Goal: Transaction & Acquisition: Purchase product/service

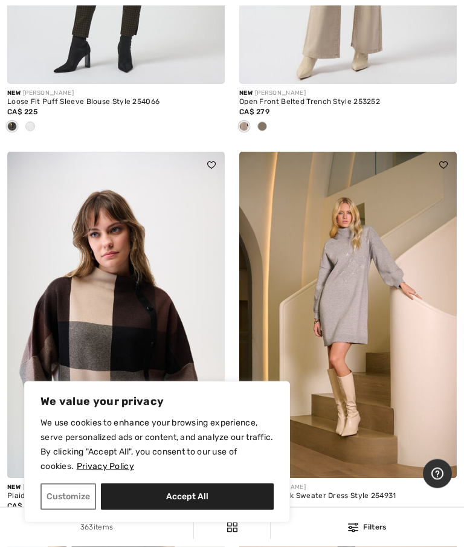
scroll to position [380, 0]
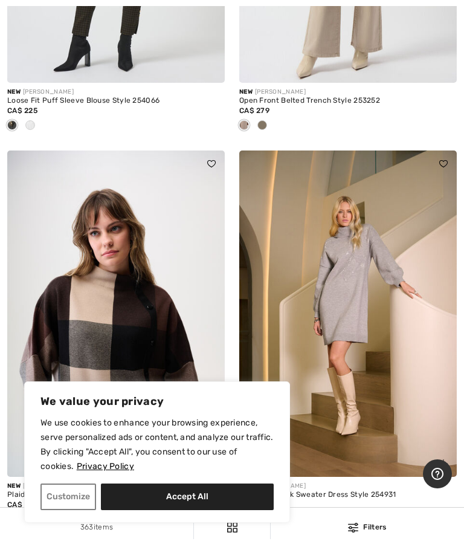
click at [73, 510] on button "Customize" at bounding box center [68, 496] width 56 height 27
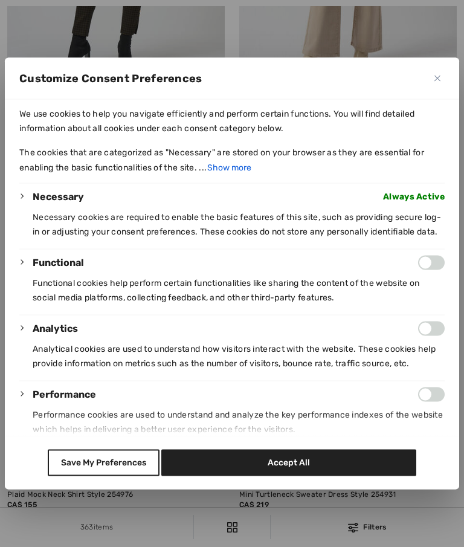
click at [112, 476] on button "Save My Preferences" at bounding box center [104, 462] width 112 height 27
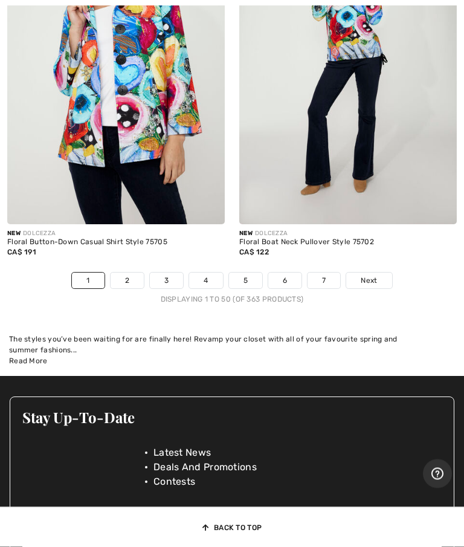
scroll to position [9824, 0]
click at [377, 284] on span "Next" at bounding box center [369, 280] width 16 height 11
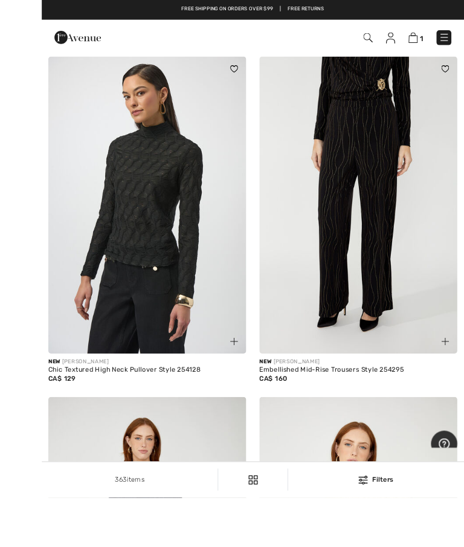
scroll to position [1189, 0]
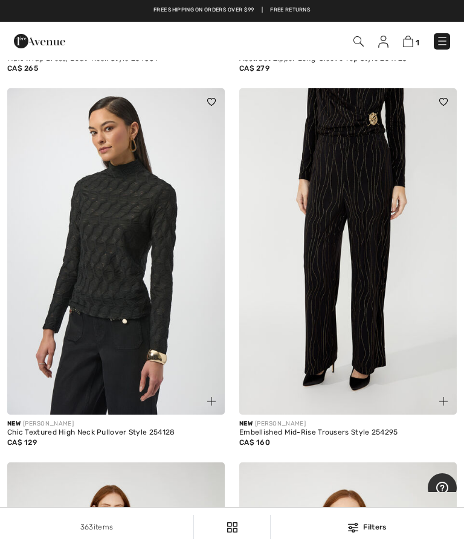
click at [118, 269] on img at bounding box center [115, 251] width 217 height 326
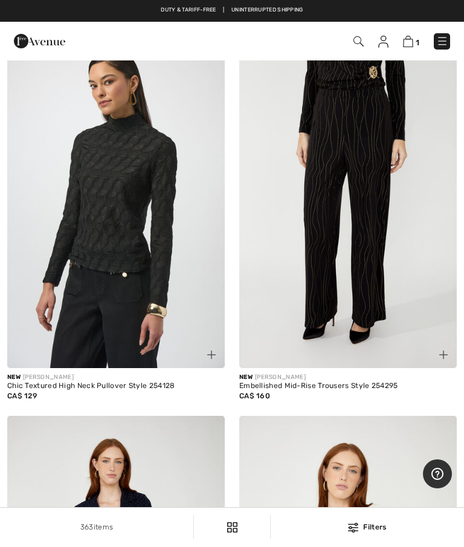
scroll to position [1236, 0]
click at [161, 269] on img at bounding box center [115, 205] width 217 height 326
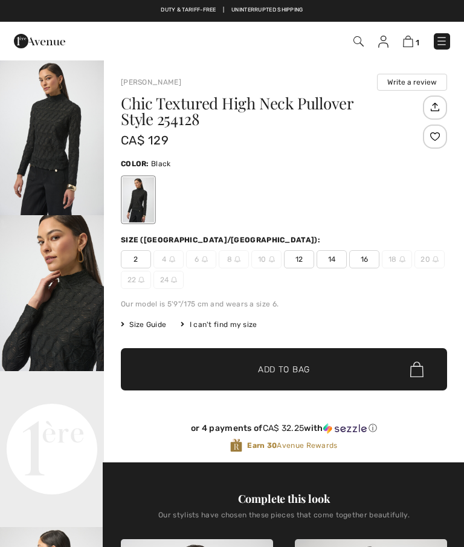
click at [335, 265] on span "14" at bounding box center [332, 259] width 30 height 18
click at [336, 263] on span "14" at bounding box center [332, 259] width 30 height 18
click at [287, 364] on span "Add to Bag" at bounding box center [284, 369] width 52 height 13
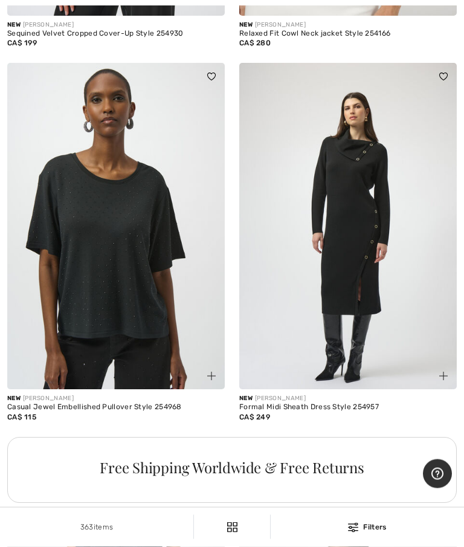
scroll to position [4334, 0]
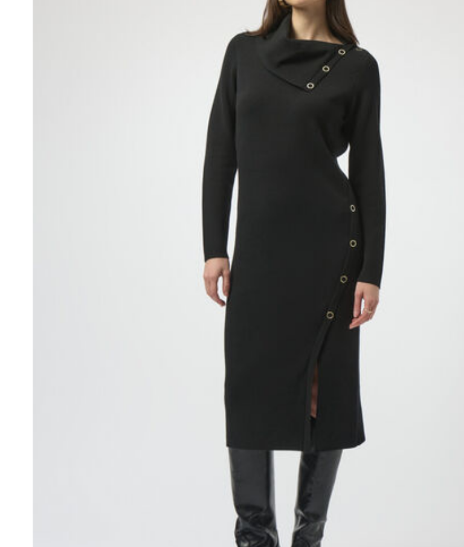
click at [239, 101] on img at bounding box center [347, 215] width 217 height 326
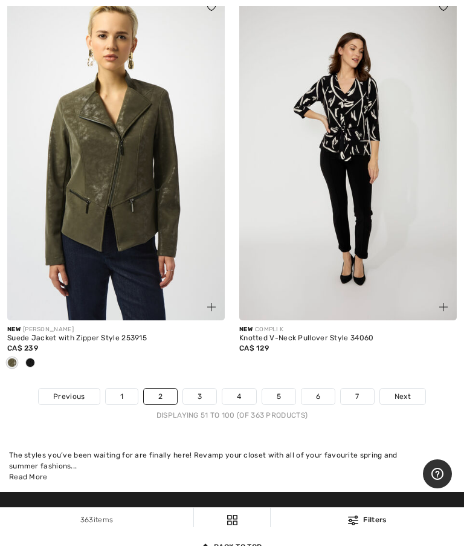
scroll to position [9593, 0]
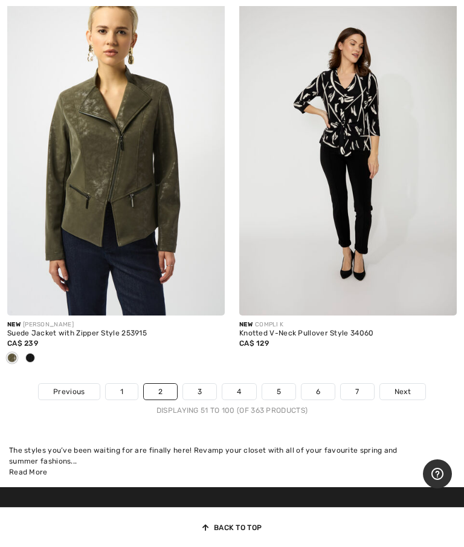
click at [405, 394] on span "Next" at bounding box center [402, 391] width 16 height 11
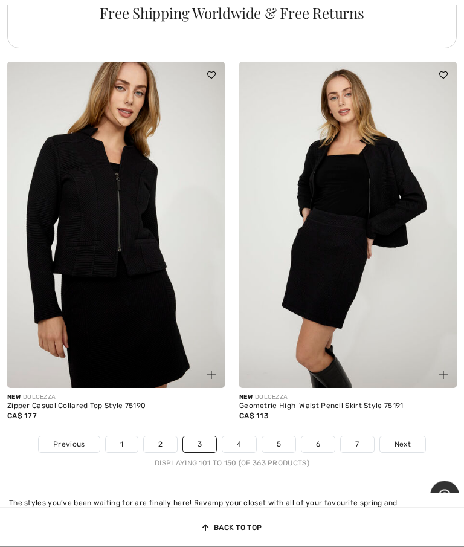
scroll to position [9381, 0]
click at [405, 449] on span "Next" at bounding box center [402, 444] width 16 height 11
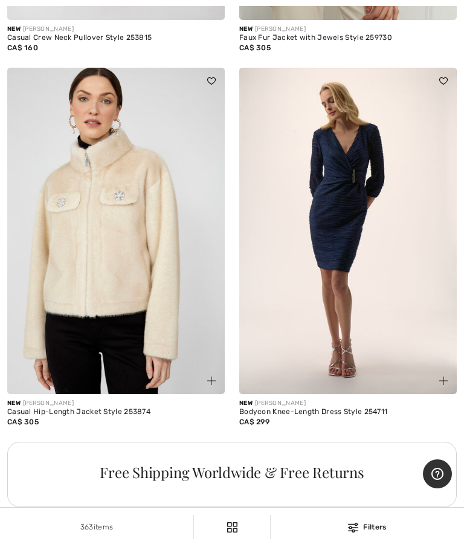
scroll to position [6650, 0]
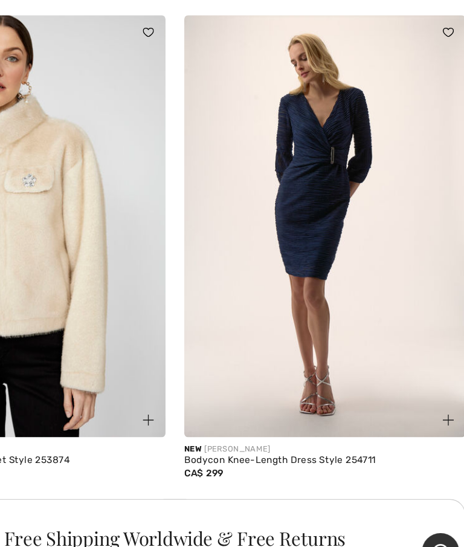
click at [259, 188] on img at bounding box center [347, 222] width 217 height 326
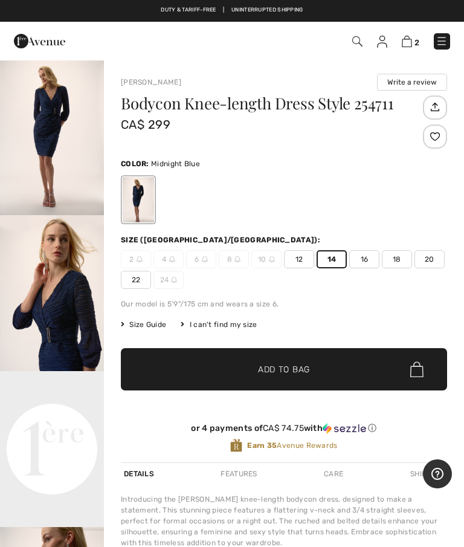
click at [305, 374] on span "Add to Bag" at bounding box center [284, 369] width 52 height 13
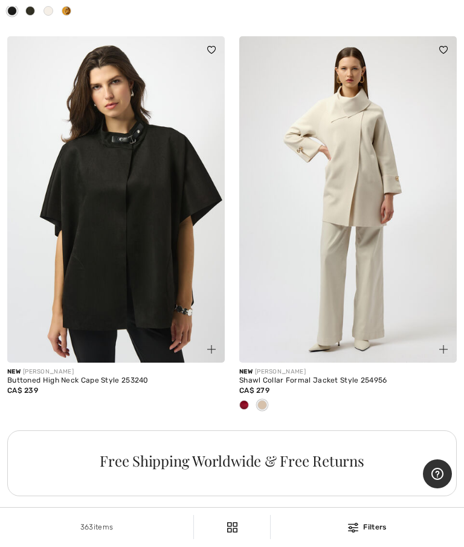
scroll to position [9007, 0]
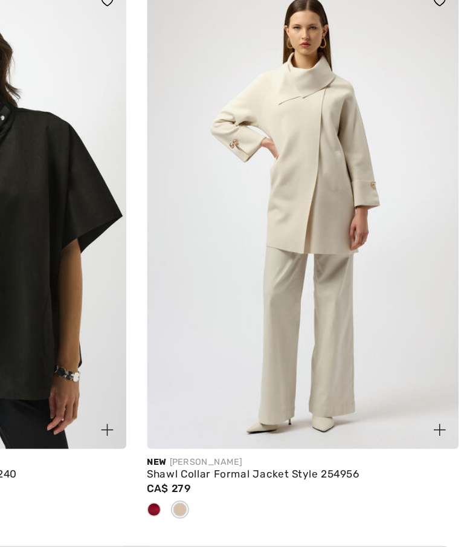
click at [239, 173] on img at bounding box center [347, 225] width 217 height 326
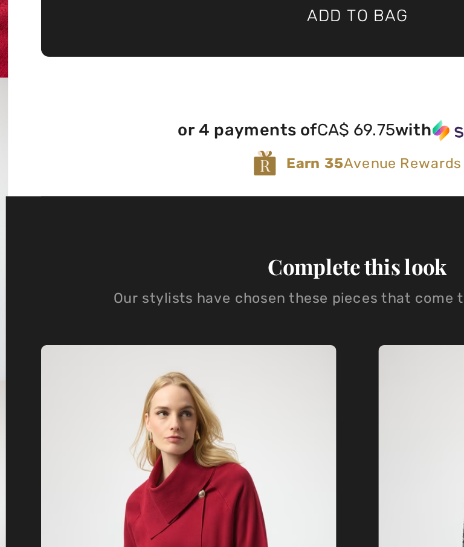
click at [121, 71] on span "Size Guide" at bounding box center [143, 65] width 45 height 11
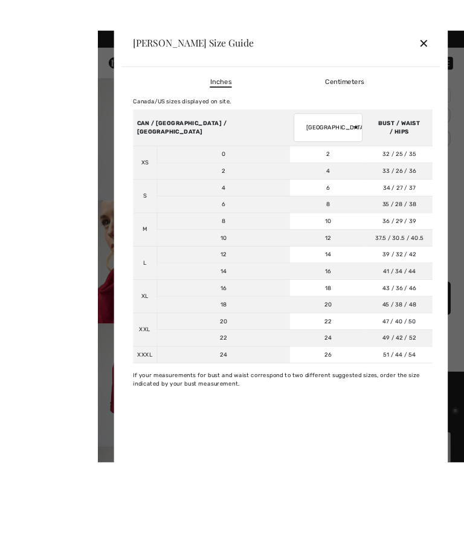
scroll to position [17, 0]
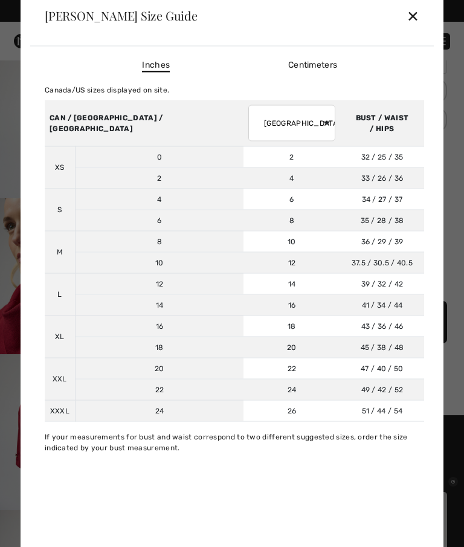
click at [419, 11] on div "✕" at bounding box center [413, 15] width 13 height 25
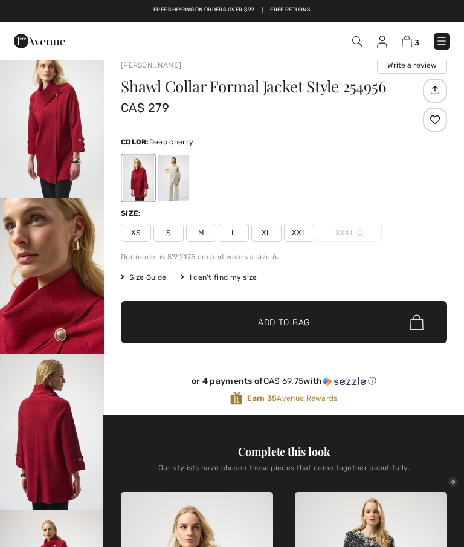
click at [240, 233] on span "L" at bounding box center [234, 232] width 30 height 18
click at [295, 326] on span "Add to Bag" at bounding box center [284, 322] width 52 height 13
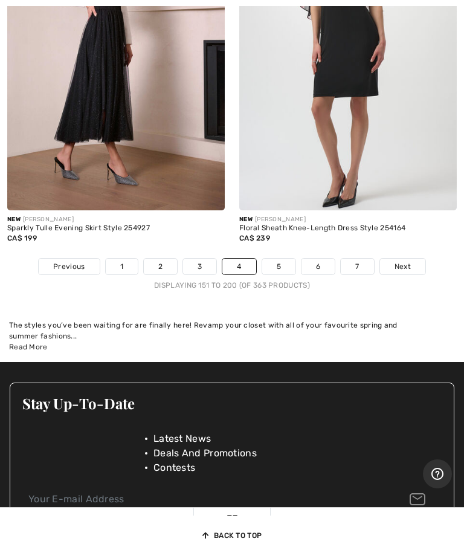
scroll to position [9668, 0]
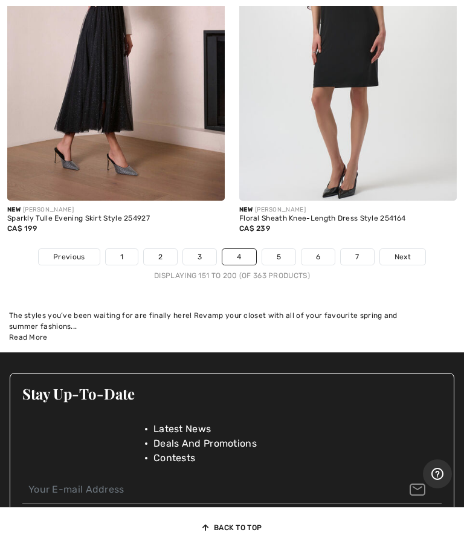
click at [407, 260] on span "Next" at bounding box center [402, 256] width 16 height 11
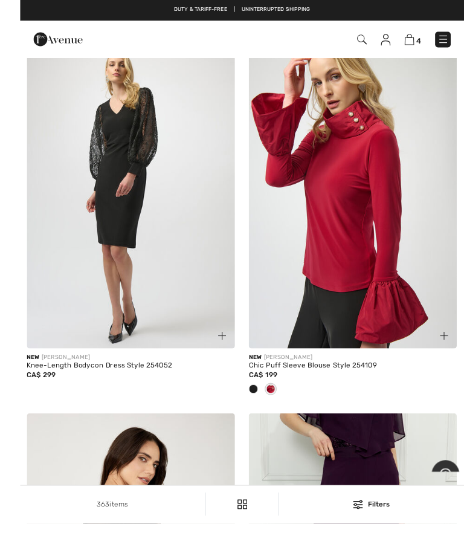
scroll to position [127, 0]
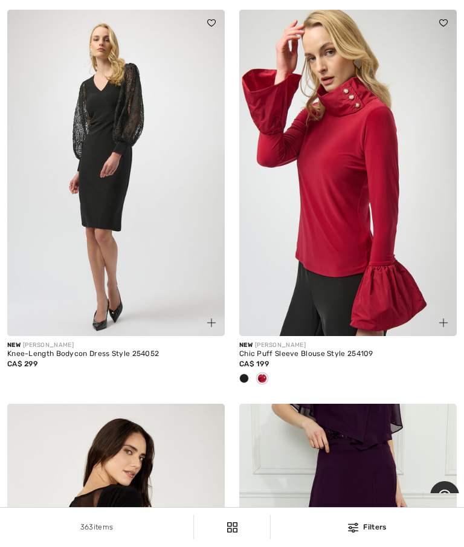
click at [249, 389] on div at bounding box center [244, 379] width 18 height 20
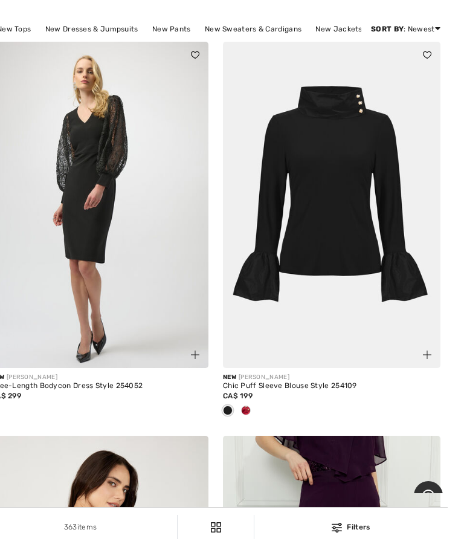
scroll to position [100, 0]
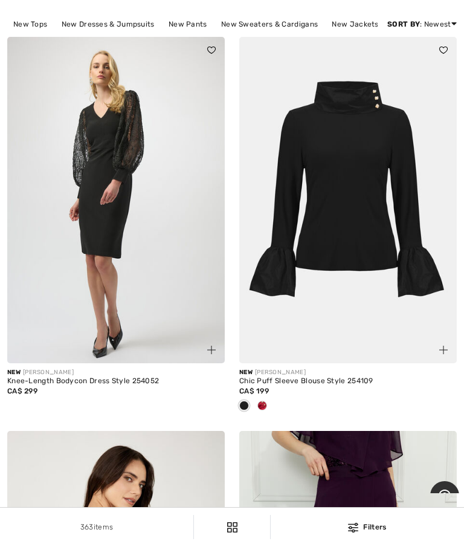
click at [367, 237] on img at bounding box center [347, 200] width 217 height 326
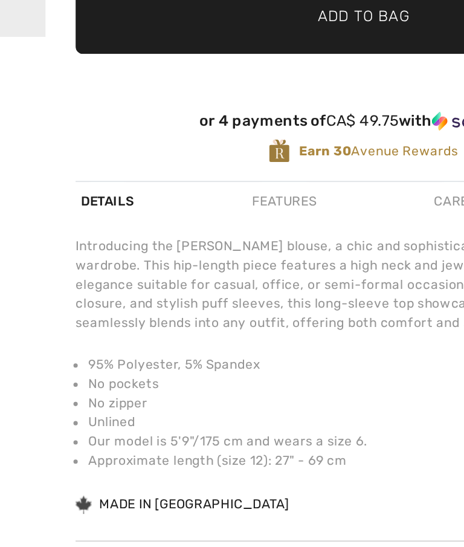
scroll to position [140, 0]
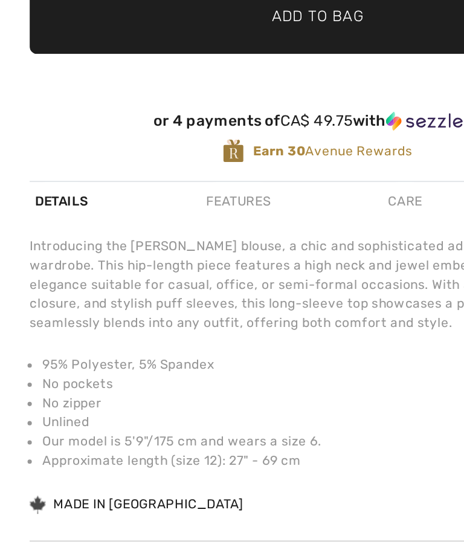
click at [217, 313] on div "Features" at bounding box center [238, 324] width 42 height 22
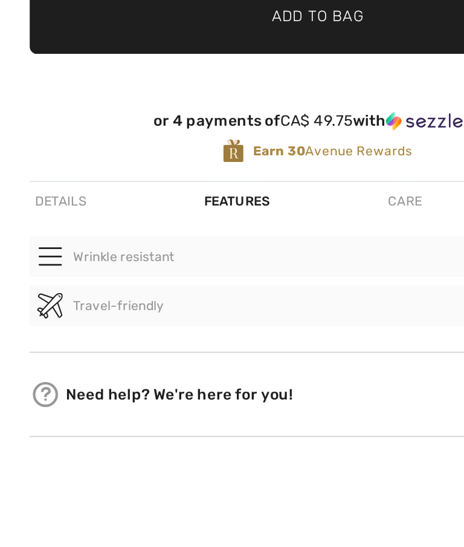
click at [321, 313] on div "Care" at bounding box center [333, 324] width 25 height 22
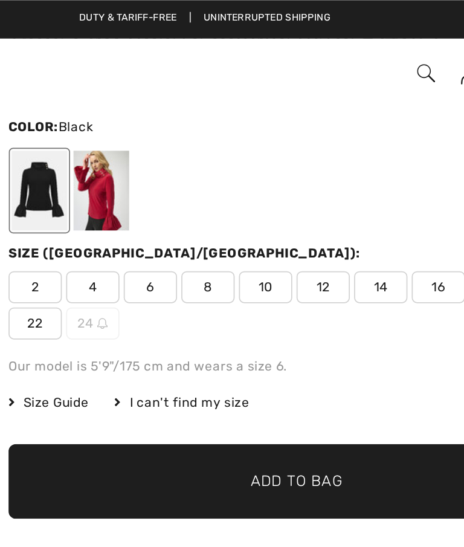
scroll to position [84, 0]
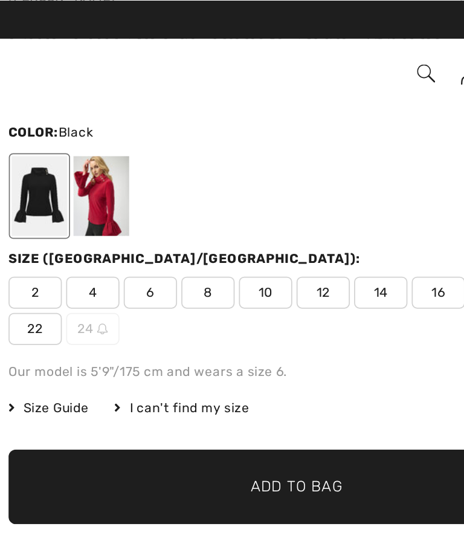
click at [317, 166] on span "14" at bounding box center [332, 165] width 30 height 18
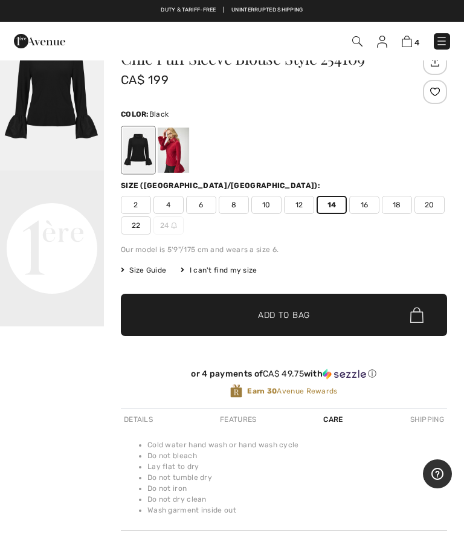
scroll to position [44, 0]
click at [146, 423] on div "Details" at bounding box center [138, 420] width 35 height 22
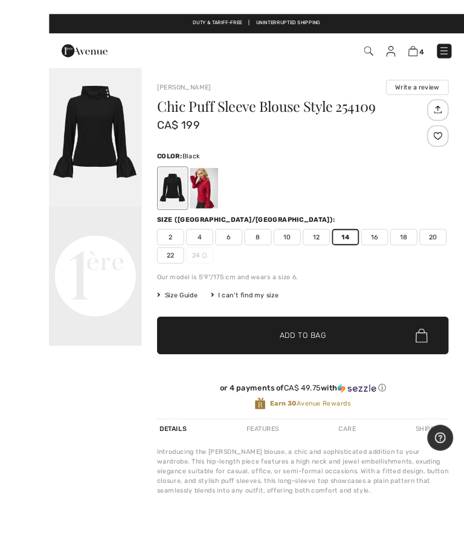
scroll to position [39, 0]
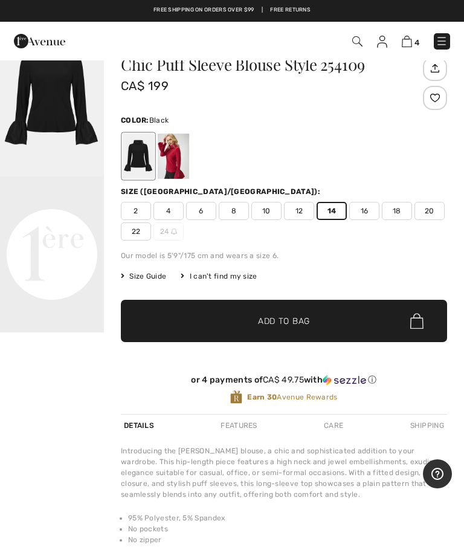
click at [411, 36] on img at bounding box center [407, 41] width 10 height 11
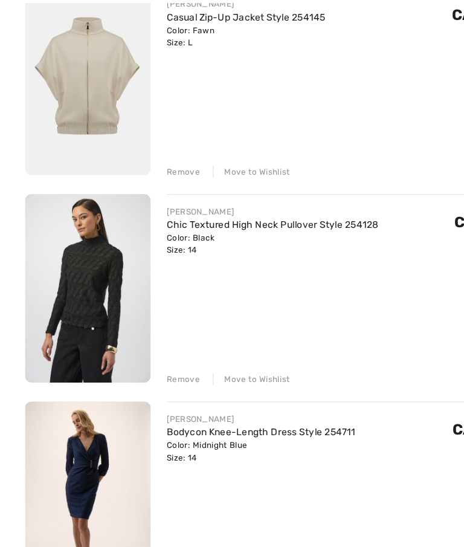
scroll to position [150, 0]
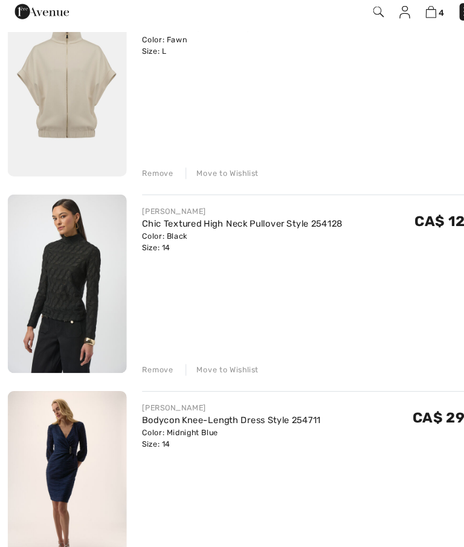
click at [150, 374] on div "Remove" at bounding box center [149, 379] width 30 height 11
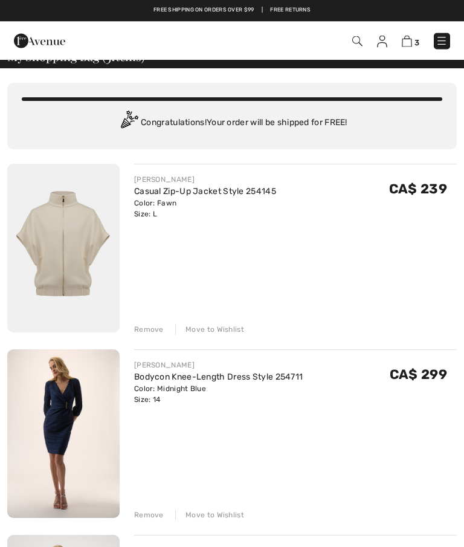
scroll to position [0, 0]
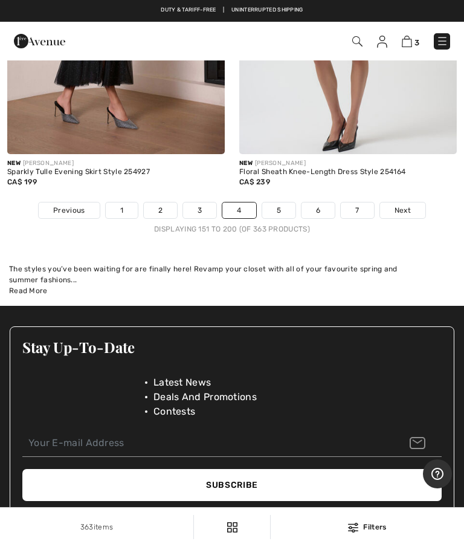
click at [449, 34] on link at bounding box center [442, 41] width 16 height 16
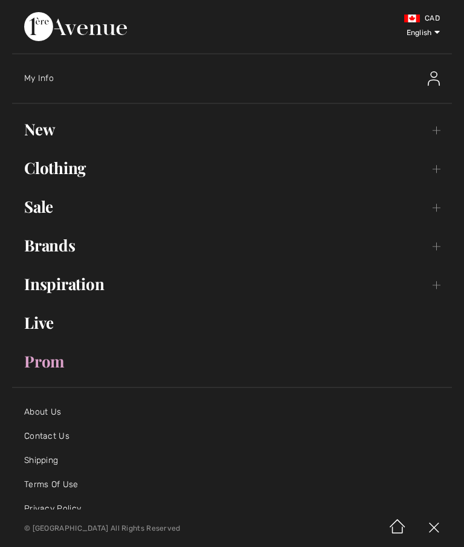
click at [444, 173] on link "Clothing Toggle submenu" at bounding box center [232, 168] width 440 height 27
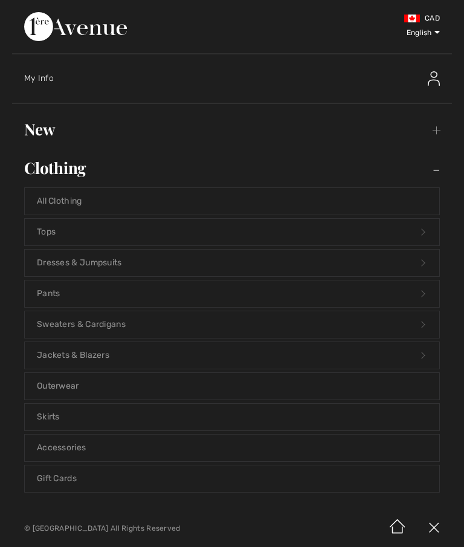
click at [51, 293] on link "Pants Open submenu" at bounding box center [232, 293] width 414 height 27
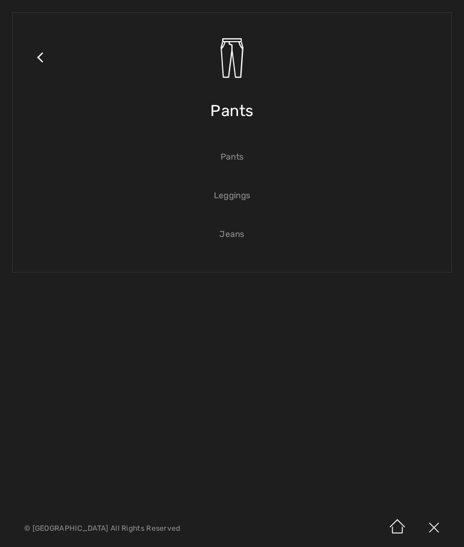
click at [238, 159] on link "Pants" at bounding box center [232, 157] width 414 height 27
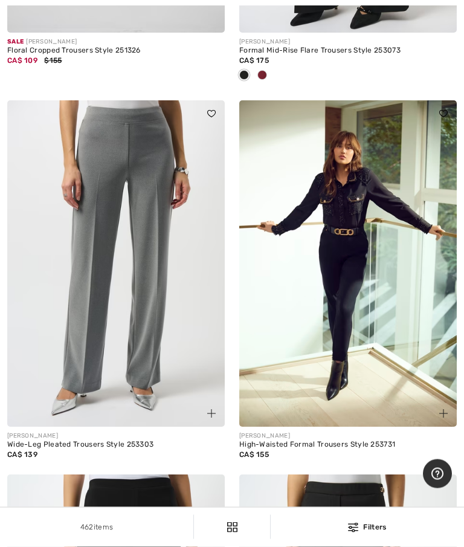
scroll to position [7932, 0]
click at [150, 188] on img at bounding box center [115, 263] width 217 height 326
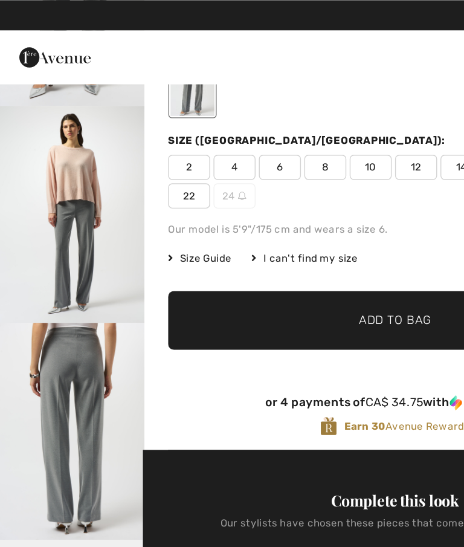
scroll to position [135, 0]
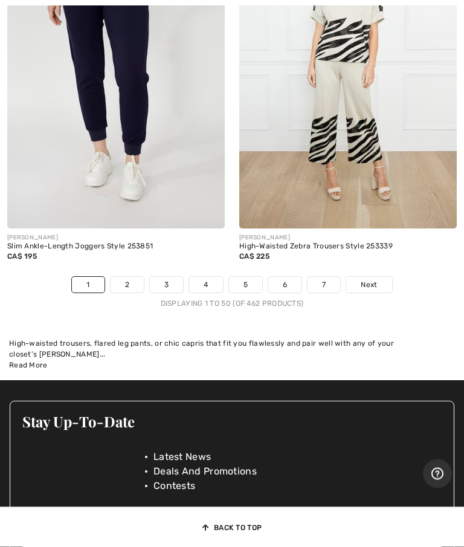
scroll to position [9768, 0]
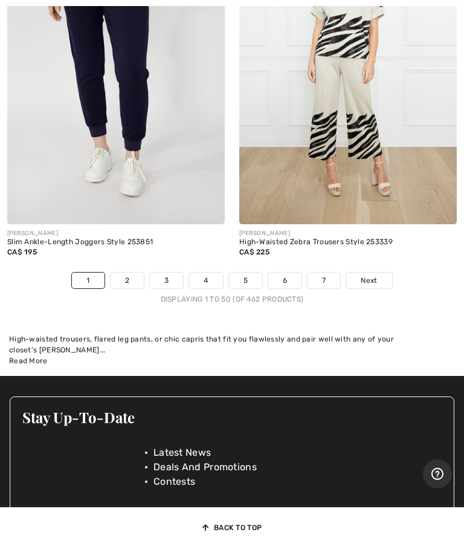
click at [374, 286] on span "Next" at bounding box center [369, 280] width 16 height 11
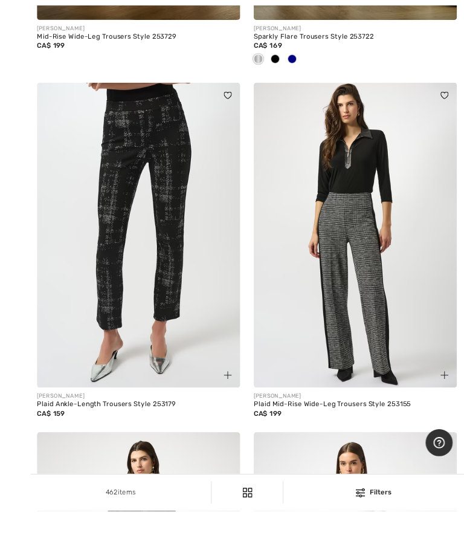
scroll to position [5956, 0]
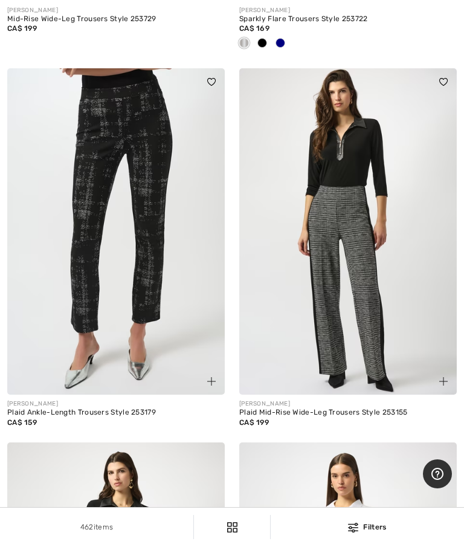
click at [360, 235] on img at bounding box center [347, 231] width 217 height 326
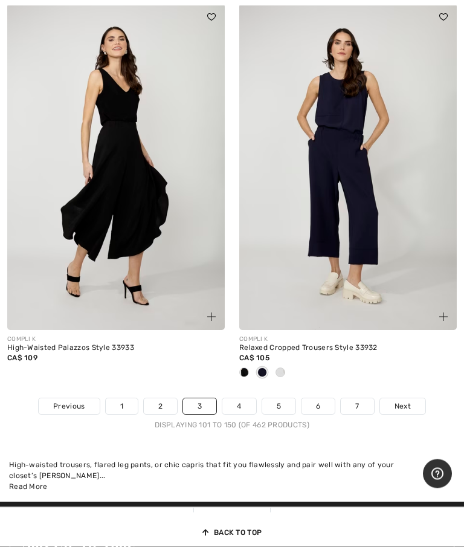
scroll to position [9583, 0]
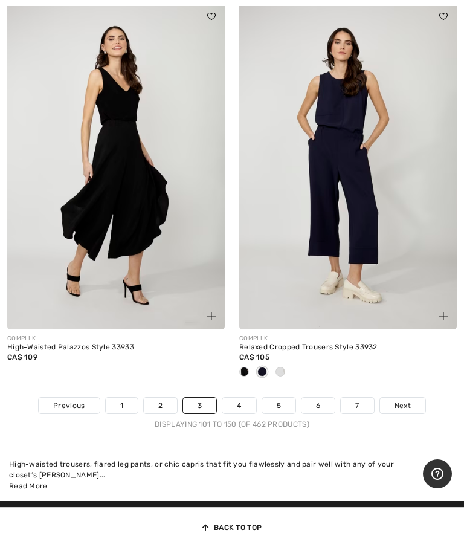
click at [408, 410] on span "Next" at bounding box center [402, 405] width 16 height 11
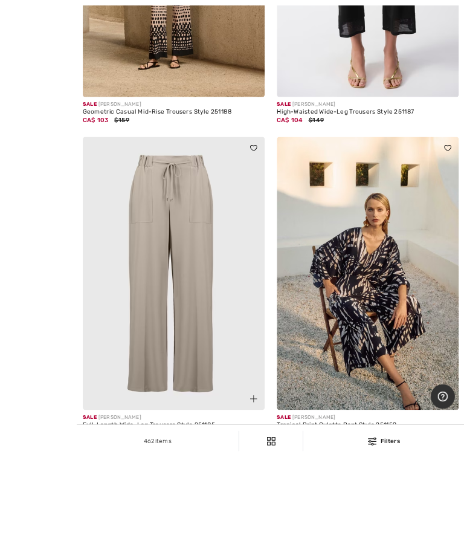
scroll to position [7889, 0]
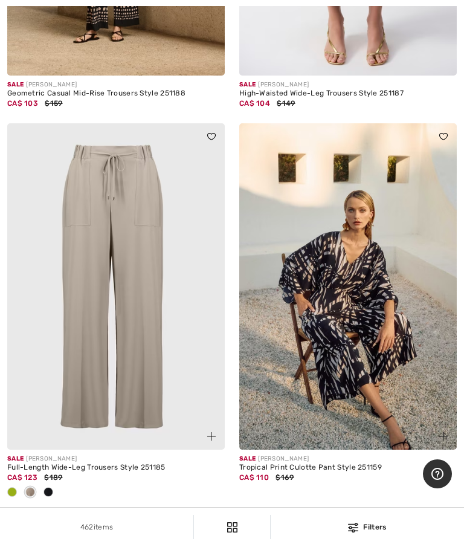
click at [146, 257] on img at bounding box center [115, 286] width 217 height 326
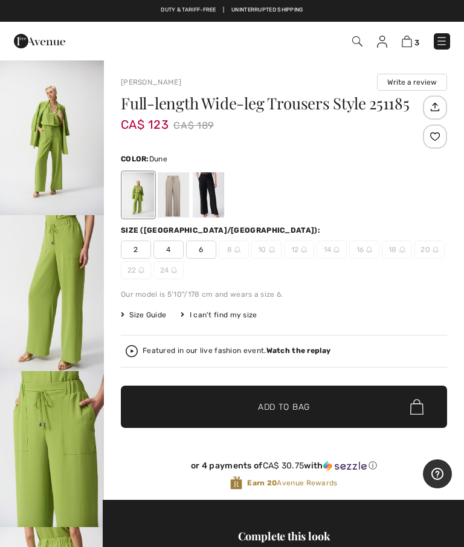
click at [178, 195] on div at bounding box center [173, 194] width 31 height 45
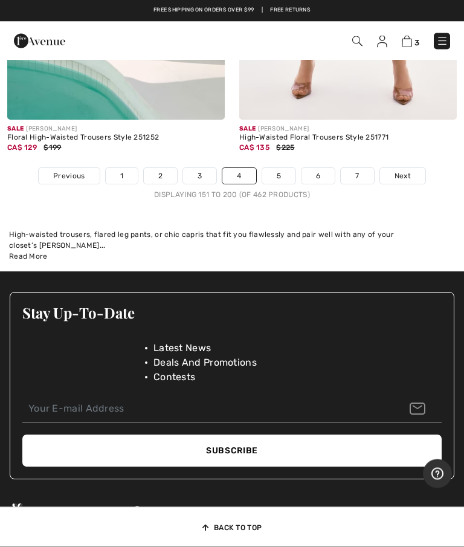
scroll to position [9776, 0]
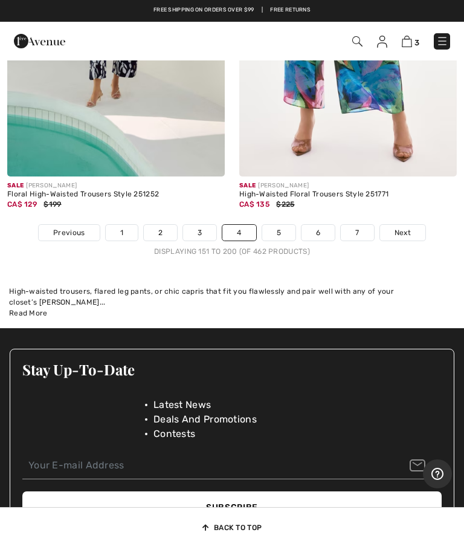
click at [284, 240] on link "5" at bounding box center [278, 233] width 33 height 16
click at [282, 238] on link "5" at bounding box center [278, 233] width 33 height 16
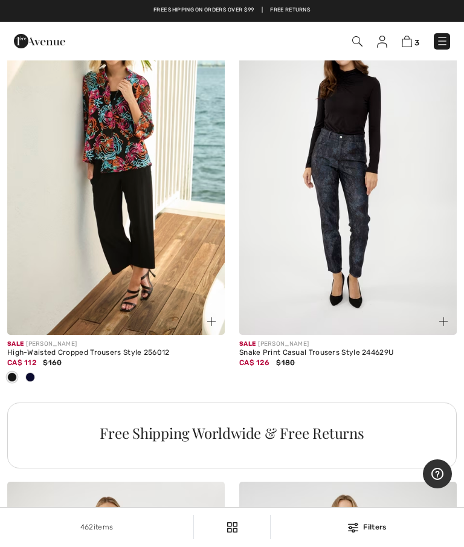
scroll to position [9200, 0]
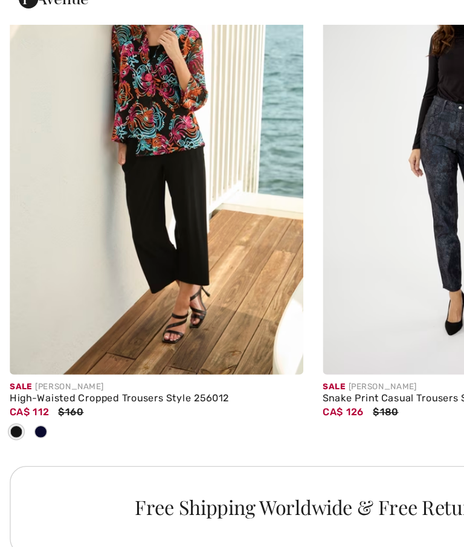
click at [142, 133] on img at bounding box center [115, 156] width 217 height 326
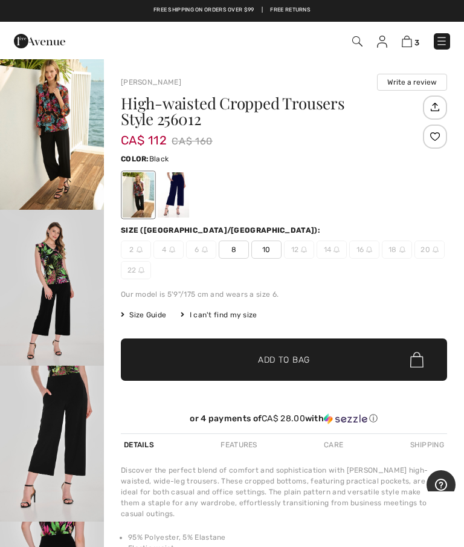
scroll to position [5, 0]
click at [65, 414] on img "3 / 4" at bounding box center [52, 443] width 104 height 156
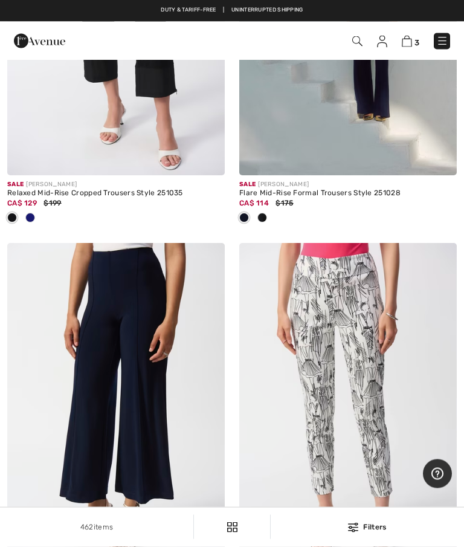
scroll to position [8183, 0]
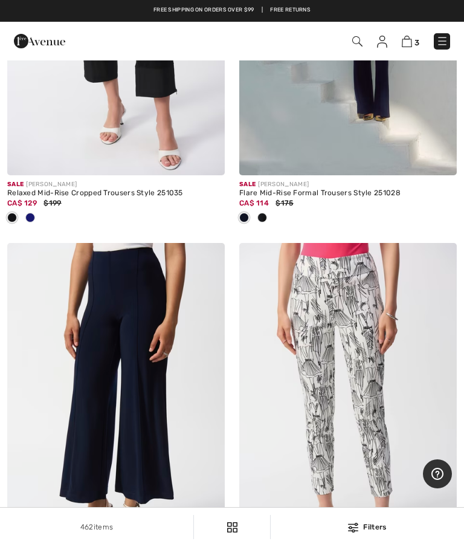
click at [446, 41] on img at bounding box center [442, 41] width 12 height 12
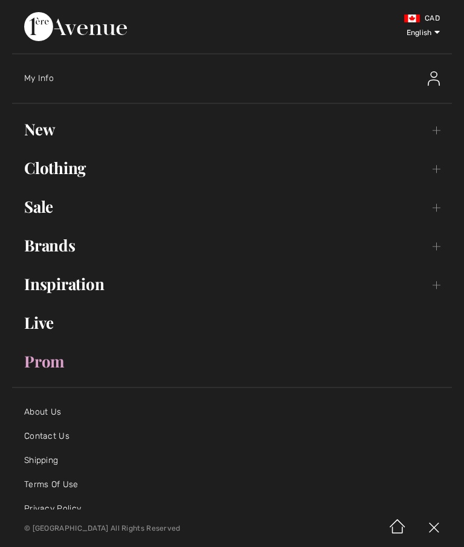
click at [47, 133] on link "New Toggle submenu" at bounding box center [232, 129] width 440 height 27
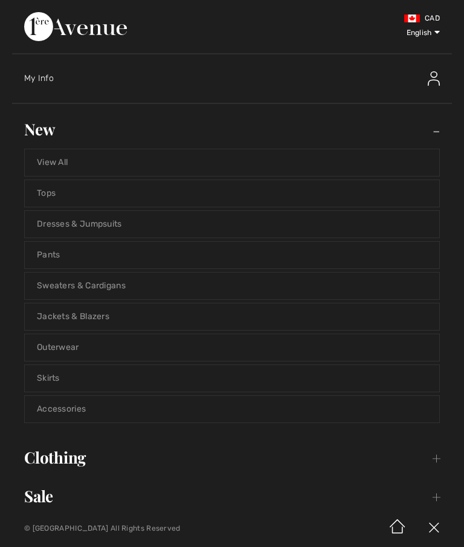
click at [54, 259] on link "Pants" at bounding box center [232, 255] width 414 height 27
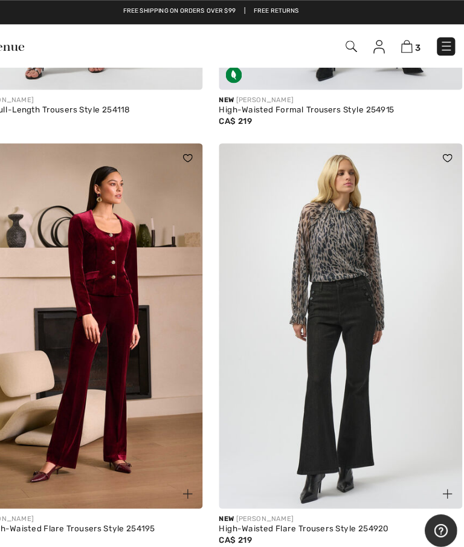
scroll to position [6285, 0]
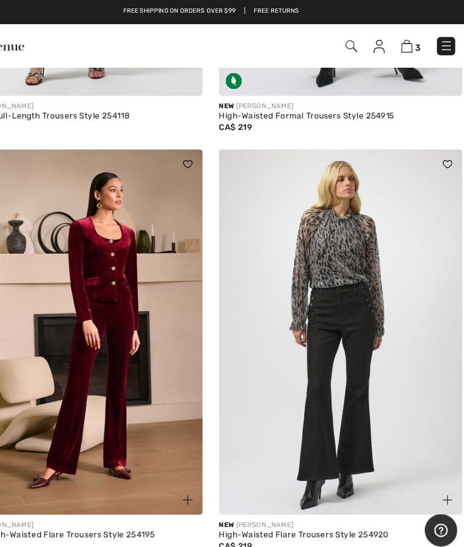
click at [436, 43] on img at bounding box center [442, 41] width 12 height 12
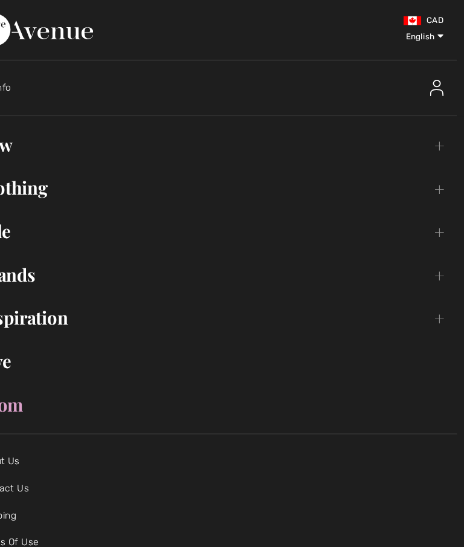
click at [398, 34] on span "English Français" at bounding box center [410, 31] width 63 height 42
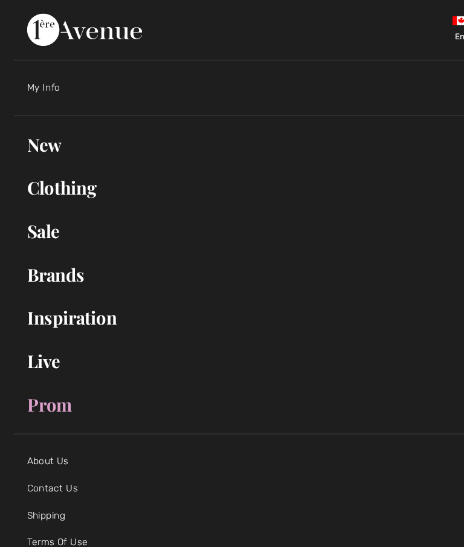
click at [77, 173] on link "Clothing Toggle submenu" at bounding box center [232, 168] width 440 height 27
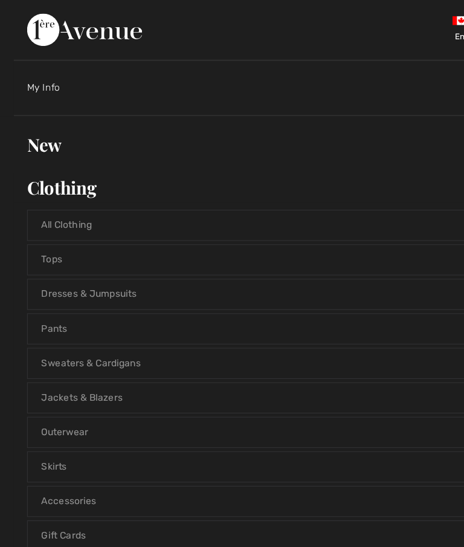
click at [50, 293] on link "Pants Open submenu" at bounding box center [232, 293] width 414 height 27
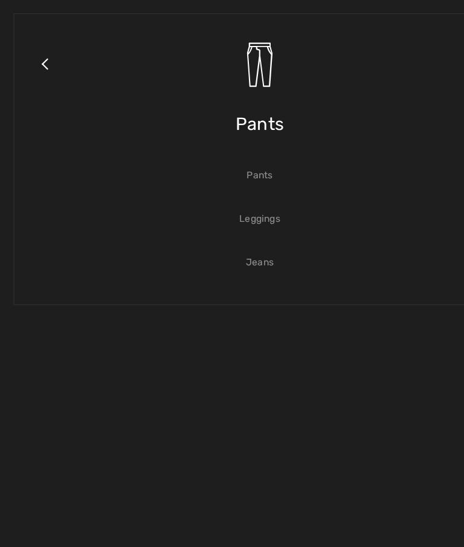
click at [236, 158] on link "Pants" at bounding box center [232, 157] width 414 height 27
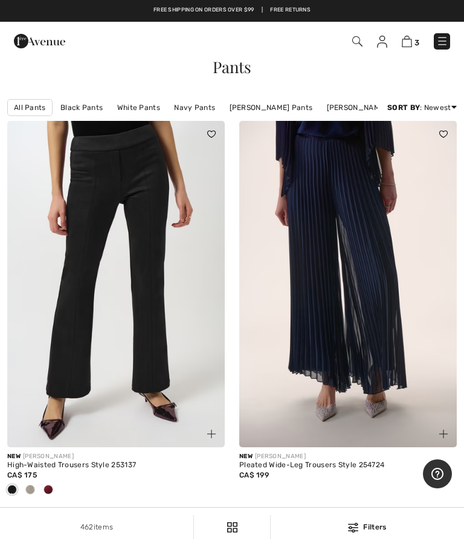
click at [418, 115] on link "Pull on Pants" at bounding box center [447, 108] width 59 height 16
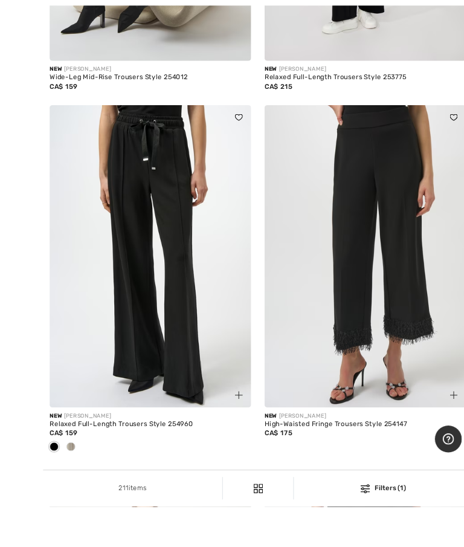
scroll to position [399, 0]
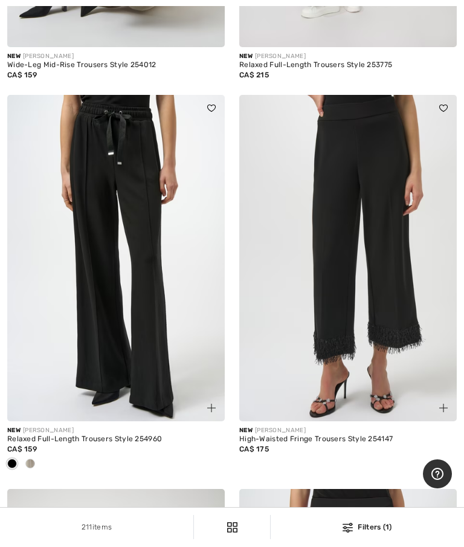
click at [32, 468] on span at bounding box center [30, 463] width 10 height 10
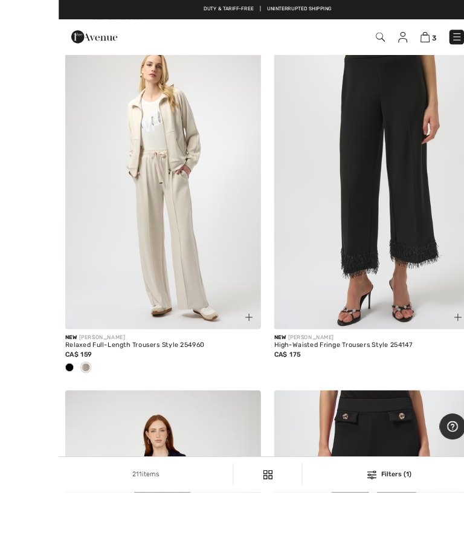
scroll to position [473, 0]
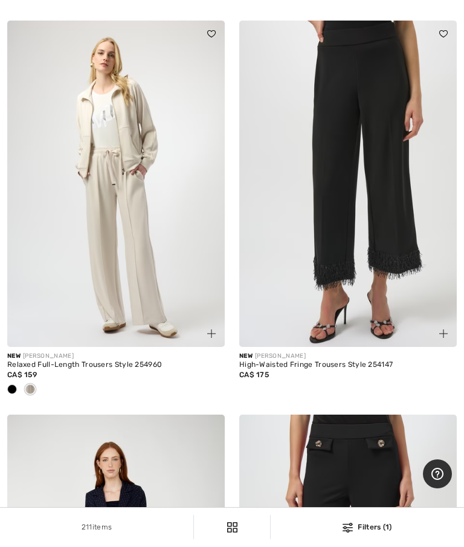
click at [137, 227] on img at bounding box center [115, 184] width 217 height 326
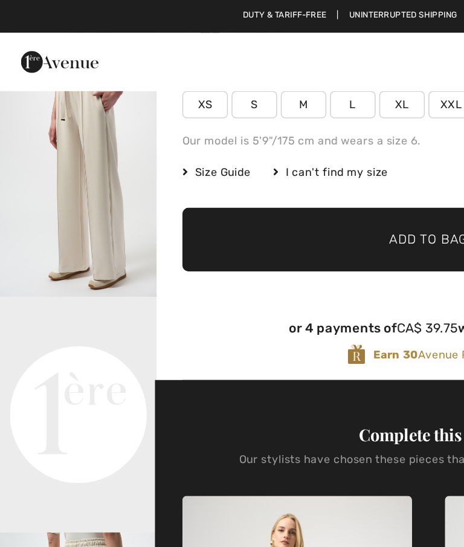
scroll to position [39, 0]
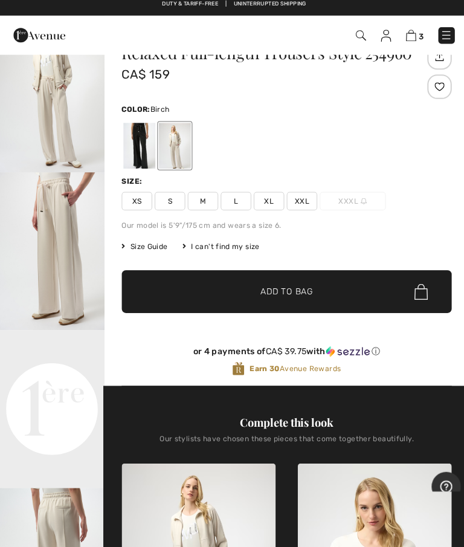
click at [275, 199] on span "XL" at bounding box center [266, 205] width 30 height 18
click at [272, 201] on span "XL" at bounding box center [266, 205] width 30 height 18
click at [298, 289] on span "Add to Bag" at bounding box center [284, 294] width 52 height 13
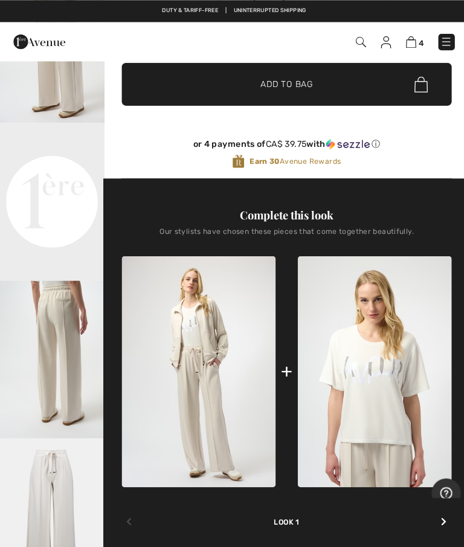
scroll to position [249, 0]
click at [208, 338] on img at bounding box center [197, 367] width 152 height 228
click at [215, 347] on img at bounding box center [197, 367] width 152 height 228
click at [289, 516] on div "Look 1" at bounding box center [284, 501] width 326 height 40
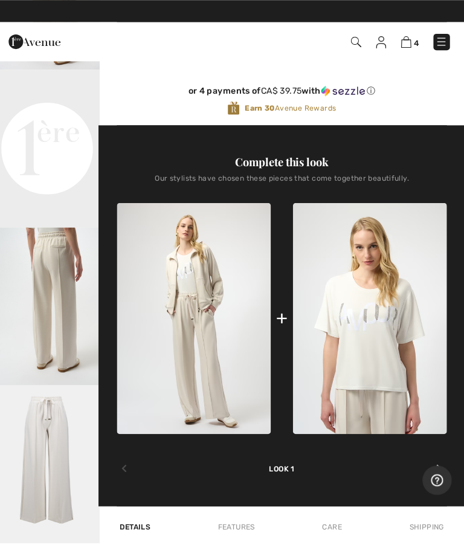
scroll to position [302, 0]
click at [414, 38] on span "4" at bounding box center [416, 42] width 5 height 9
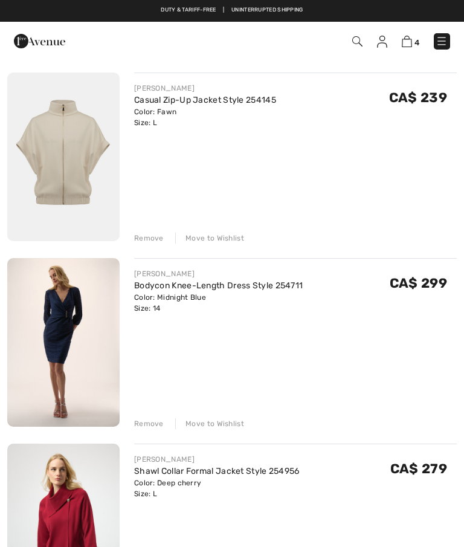
scroll to position [103, 0]
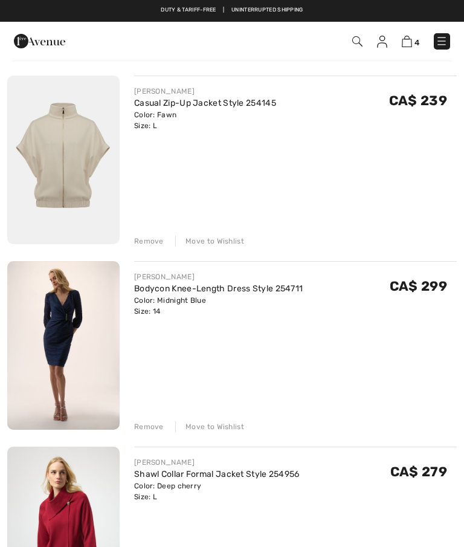
click at [148, 243] on div "Remove" at bounding box center [149, 241] width 30 height 11
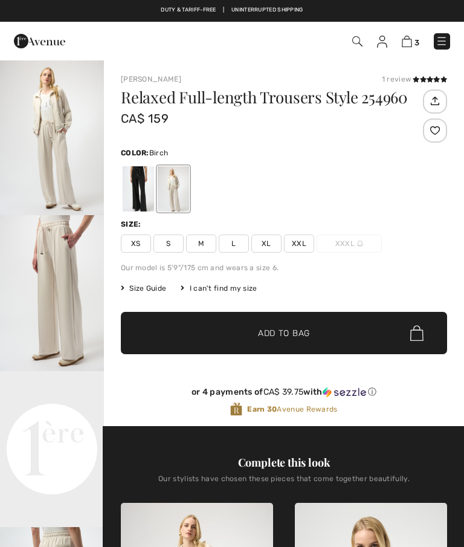
scroll to position [292, 0]
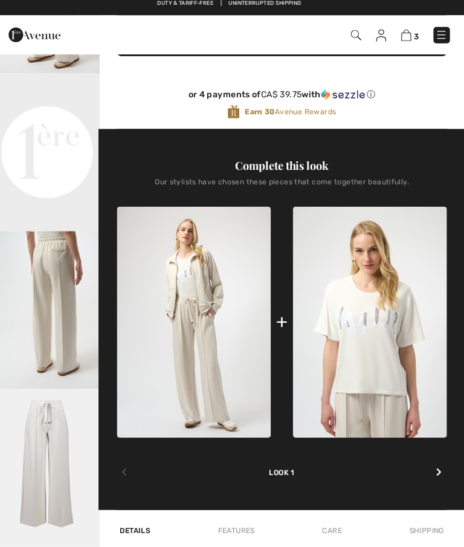
click at [207, 281] on img at bounding box center [197, 325] width 152 height 228
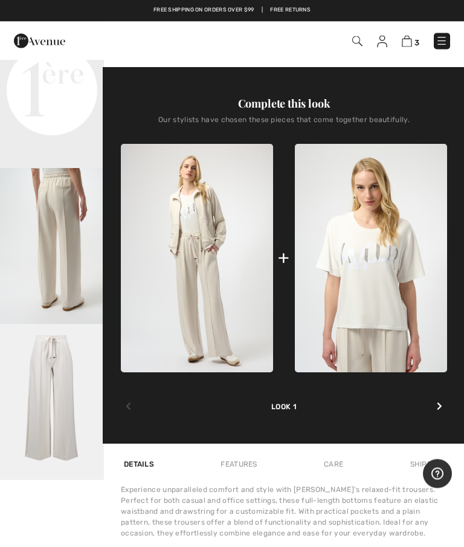
scroll to position [365, 0]
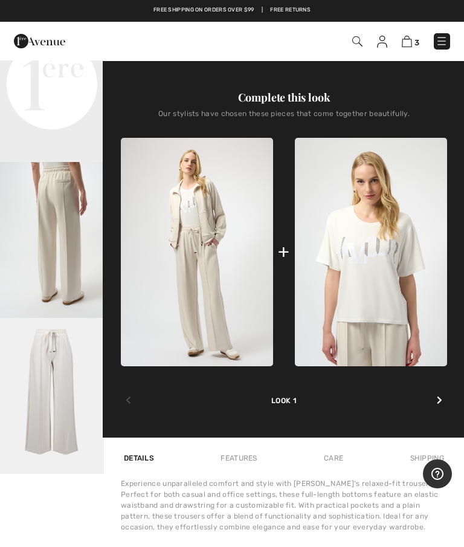
click at [443, 404] on div at bounding box center [439, 400] width 15 height 22
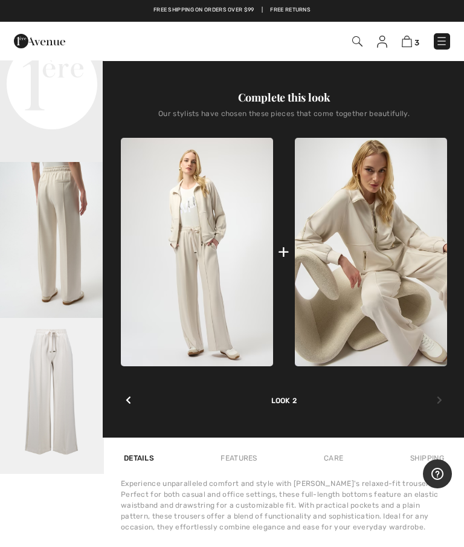
click at [403, 280] on img at bounding box center [371, 252] width 152 height 228
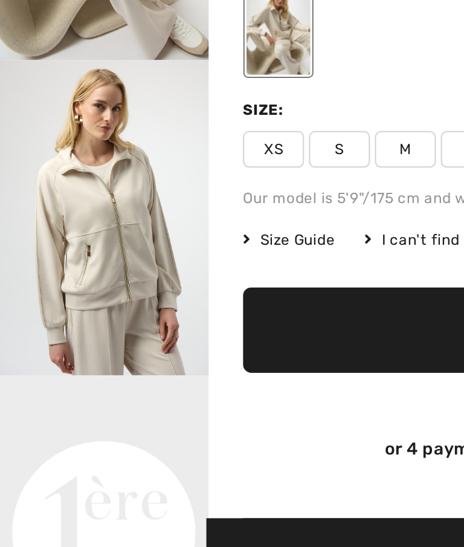
scroll to position [51, 0]
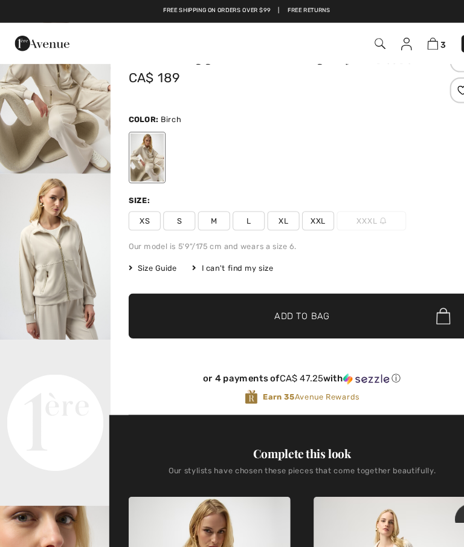
click at [152, 250] on span "Size Guide" at bounding box center [143, 252] width 45 height 11
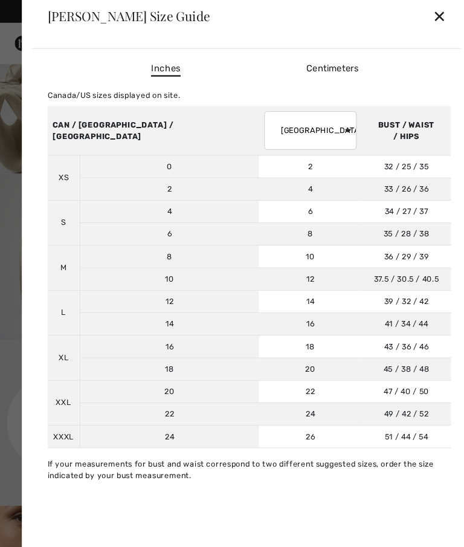
click at [418, 16] on div "✕" at bounding box center [413, 15] width 13 height 25
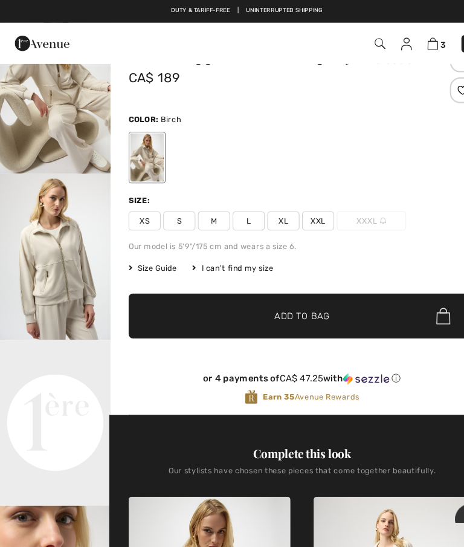
click at [240, 211] on span "L" at bounding box center [234, 208] width 30 height 18
click at [289, 296] on span "Add to Bag" at bounding box center [284, 297] width 52 height 13
click at [416, 42] on span "4" at bounding box center [416, 42] width 5 height 9
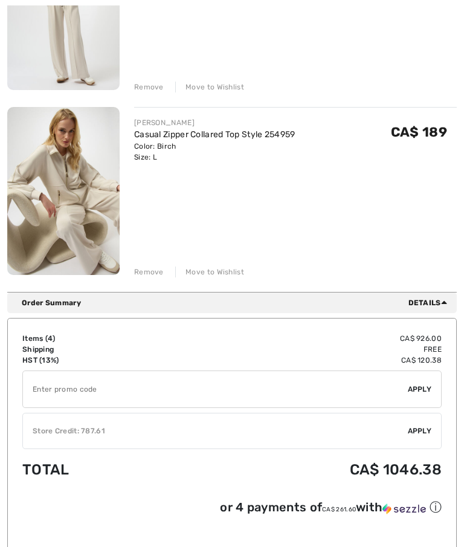
scroll to position [628, 0]
click at [417, 437] on div "✔ Store Credit: 787.61 Apply Remove" at bounding box center [231, 431] width 419 height 36
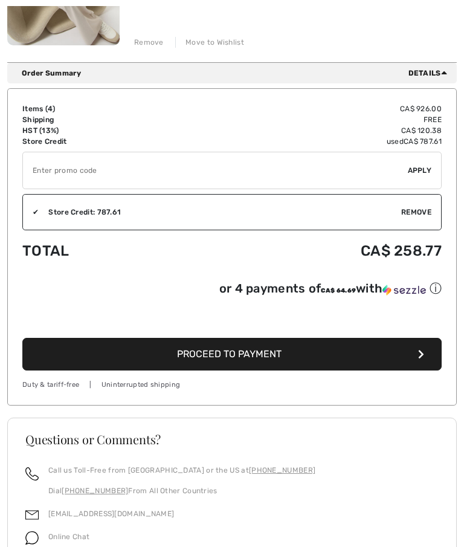
scroll to position [904, 0]
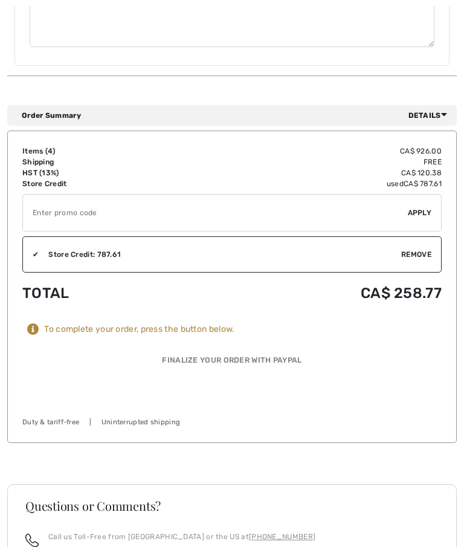
scroll to position [817, 0]
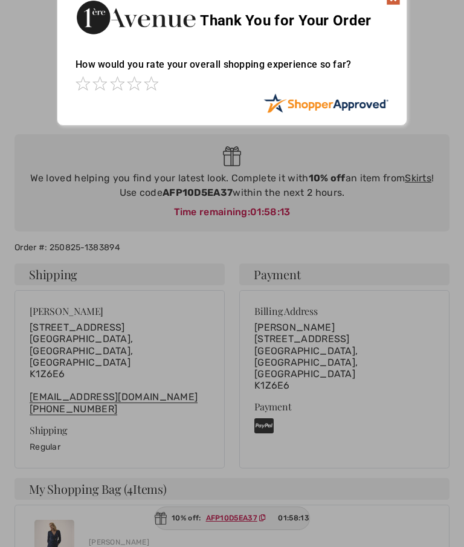
scroll to position [33, 0]
